Goal: Information Seeking & Learning: Learn about a topic

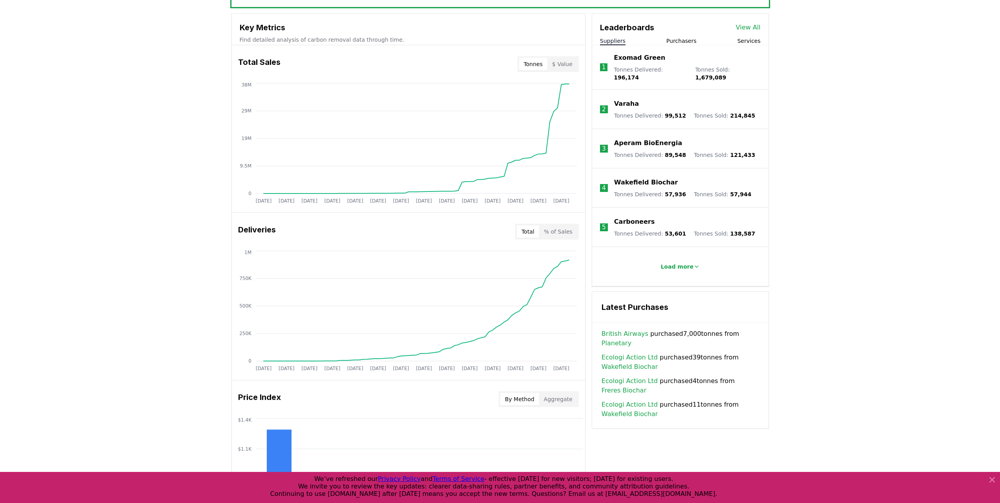
scroll to position [354, 0]
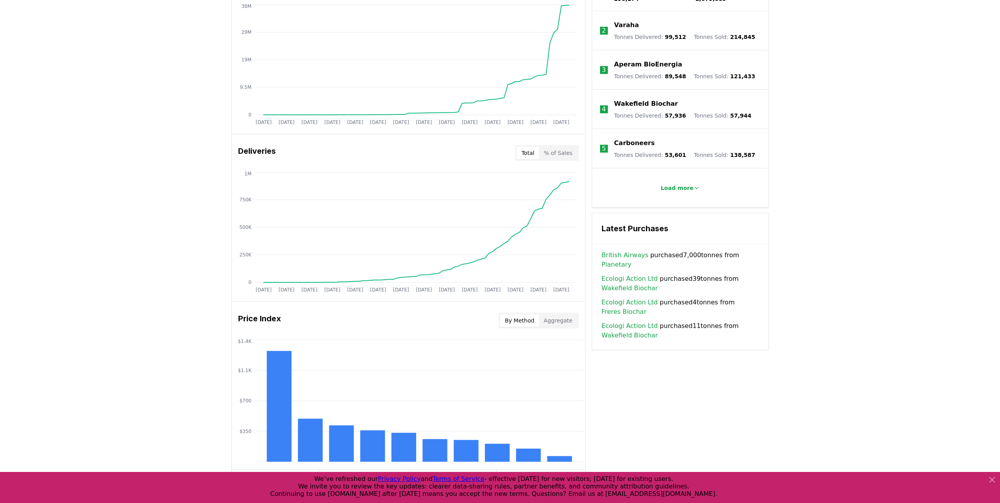
click at [637, 274] on link "Ecologi Action Ltd" at bounding box center [630, 278] width 56 height 9
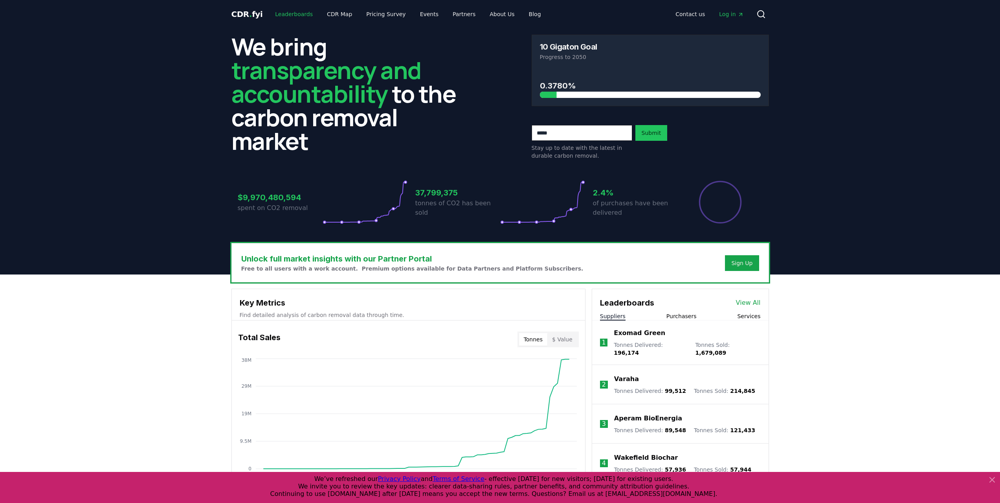
click at [291, 15] on link "Leaderboards" at bounding box center [294, 14] width 50 height 14
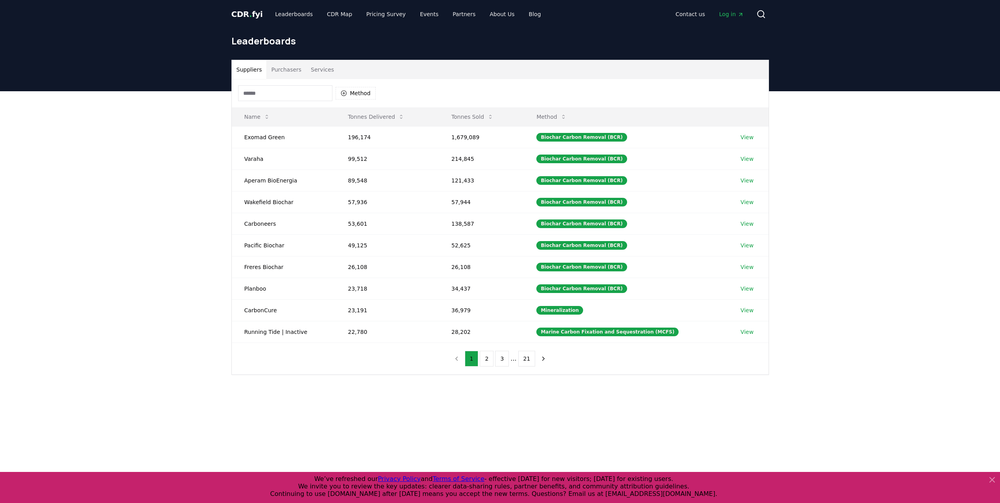
click at [244, 15] on span "CDR . fyi" at bounding box center [246, 13] width 31 height 9
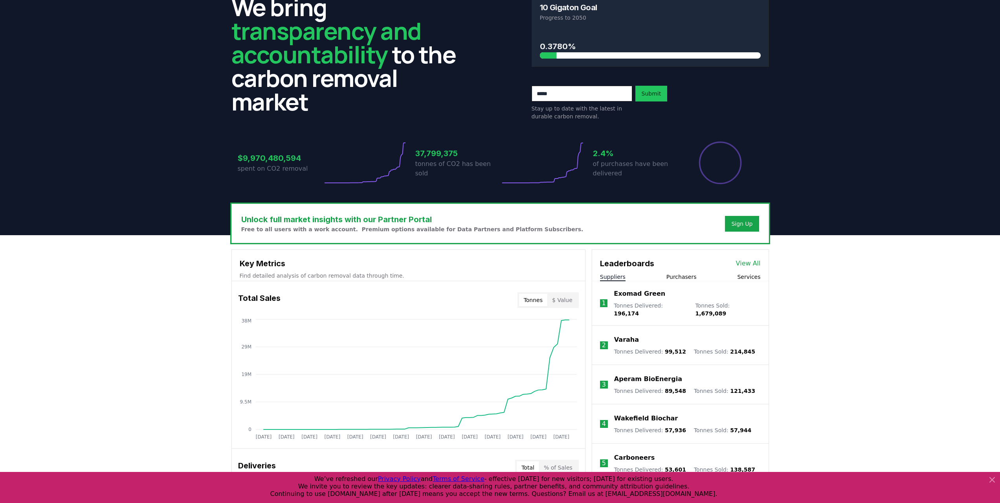
scroll to position [79, 0]
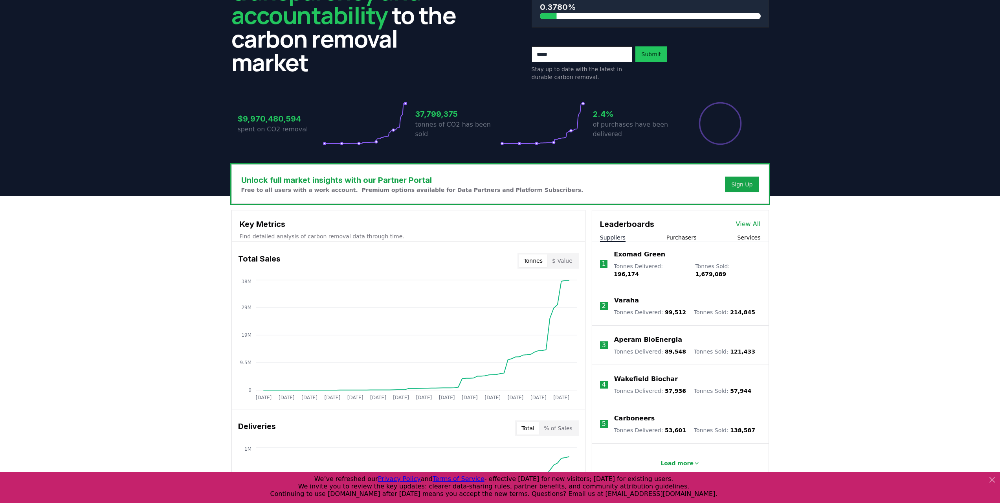
click at [688, 240] on button "Purchasers" at bounding box center [681, 237] width 30 height 8
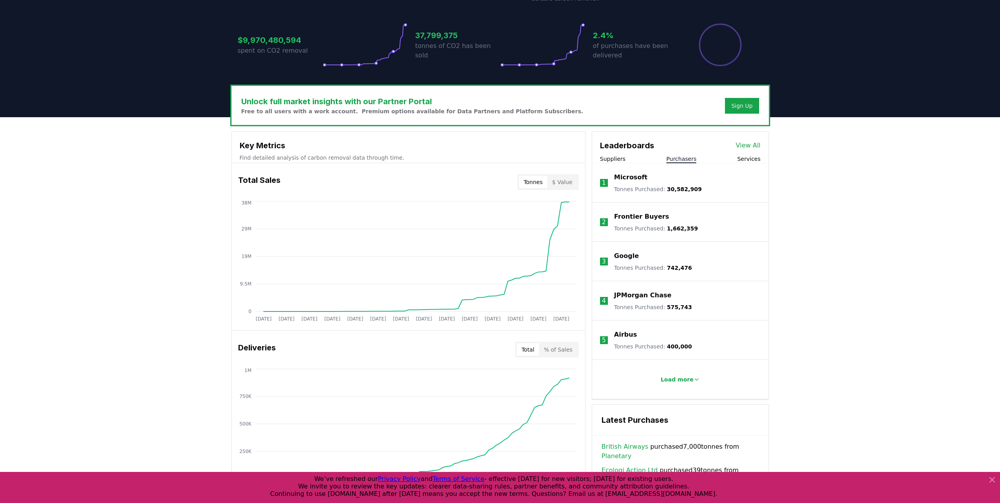
scroll to position [196, 0]
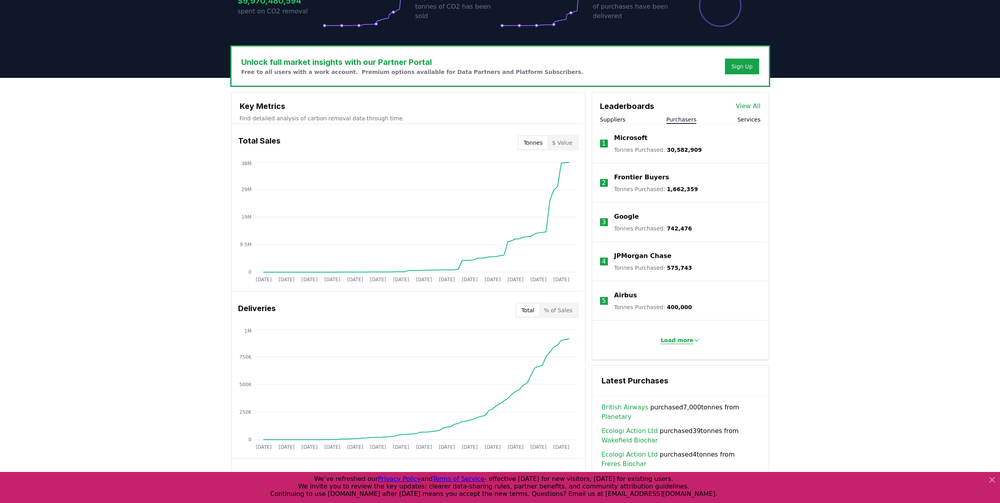
click at [678, 340] on p "Load more" at bounding box center [677, 340] width 33 height 8
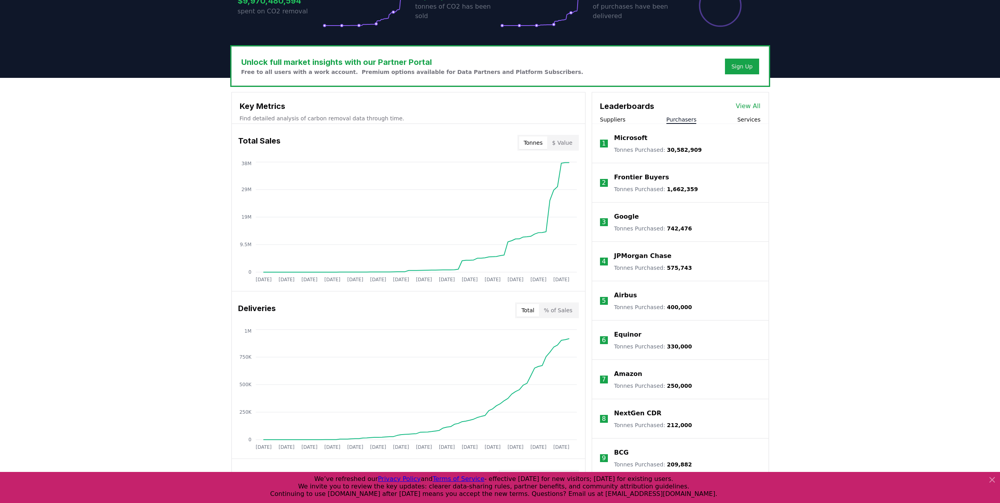
click at [189, 144] on div "Unlock full market insights with our Partner Portal Free to all users with a wo…" at bounding box center [500, 392] width 1000 height 629
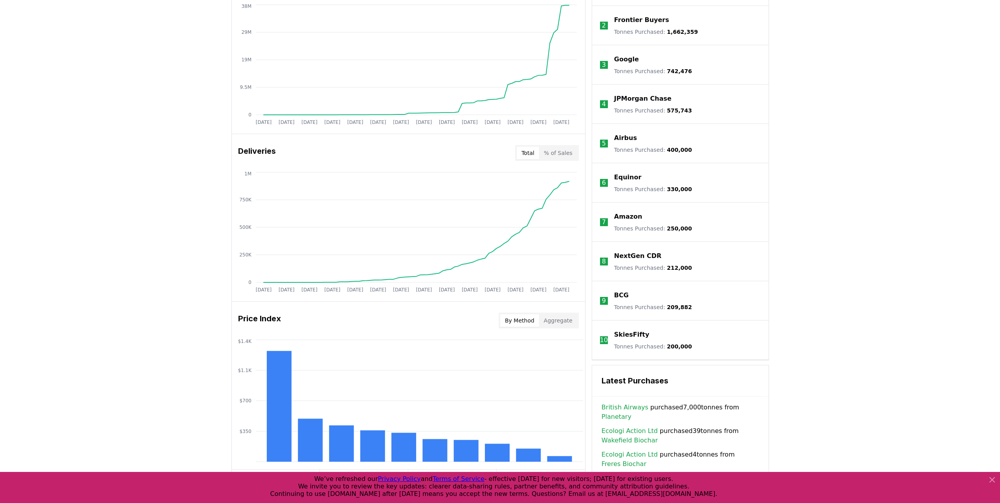
scroll to position [393, 0]
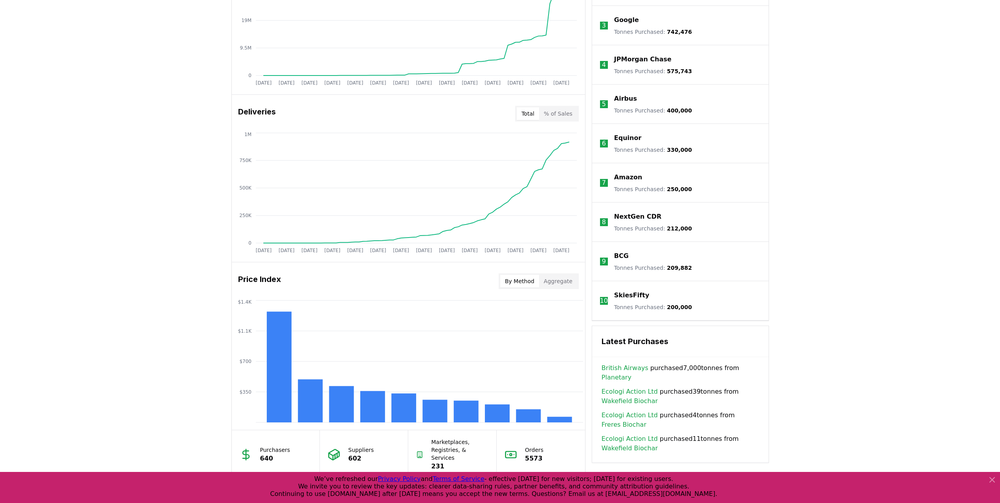
click at [61, 101] on div "Unlock full market insights with our Partner Portal Free to all users with a wo…" at bounding box center [500, 195] width 1000 height 629
